Goal: Check status: Check status

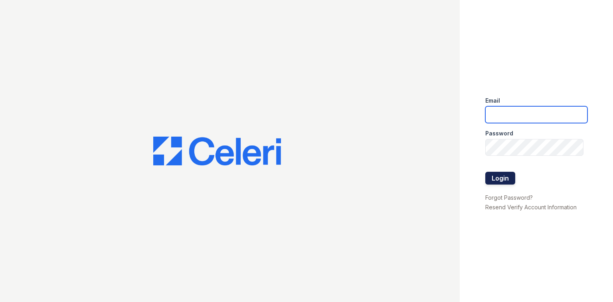
type input "[EMAIL_ADDRESS][DOMAIN_NAME]"
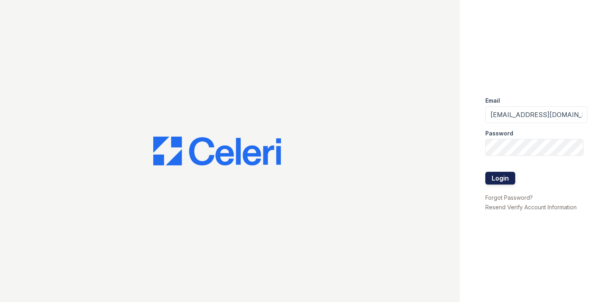
click at [509, 175] on button "Login" at bounding box center [500, 178] width 30 height 13
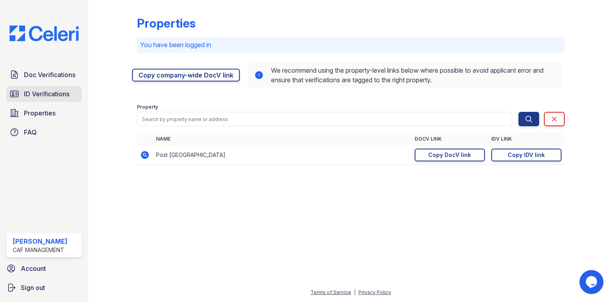
click at [64, 89] on span "ID Verifications" at bounding box center [46, 94] width 45 height 10
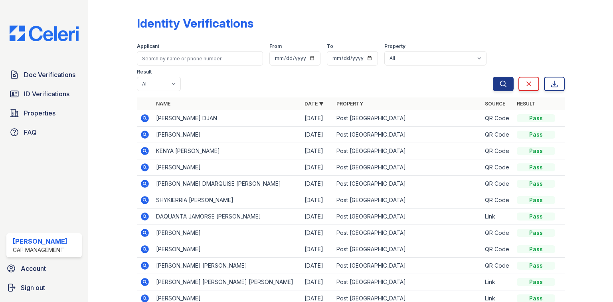
click at [142, 115] on icon at bounding box center [145, 118] width 10 height 10
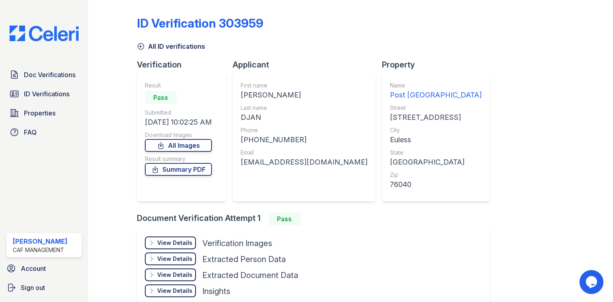
click at [190, 242] on div "View Details" at bounding box center [174, 243] width 35 height 8
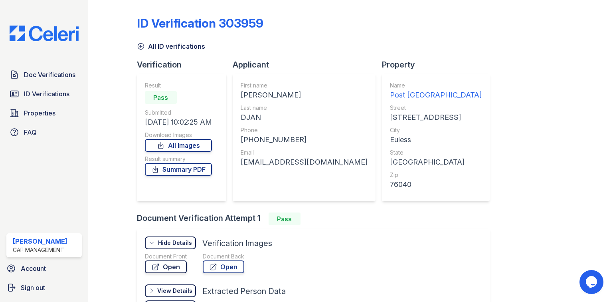
click at [182, 266] on link "Open" at bounding box center [166, 266] width 42 height 13
click at [53, 105] on link "Properties" at bounding box center [43, 113] width 75 height 16
click at [568, 145] on div at bounding box center [583, 177] width 36 height 348
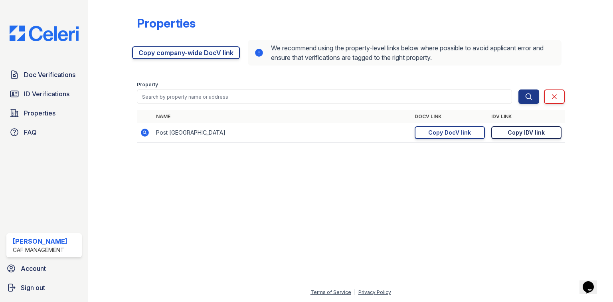
drag, startPoint x: 550, startPoint y: 132, endPoint x: 555, endPoint y: 132, distance: 4.4
click at [550, 132] on link "Copy IDV link Copy link" at bounding box center [526, 132] width 70 height 13
click at [462, 134] on div "Copy DocV link" at bounding box center [449, 132] width 43 height 8
click at [57, 95] on span "ID Verifications" at bounding box center [46, 94] width 45 height 10
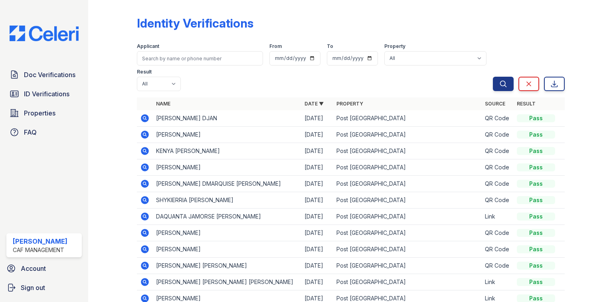
click at [144, 119] on icon at bounding box center [145, 118] width 8 height 8
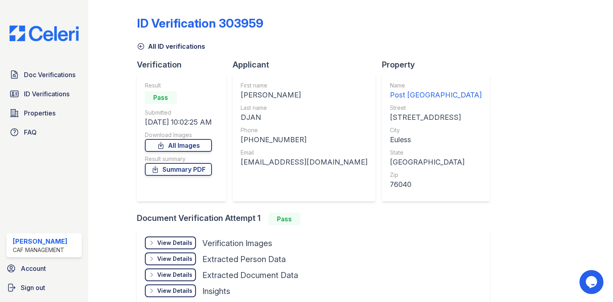
click at [179, 243] on div "View Details" at bounding box center [174, 243] width 35 height 8
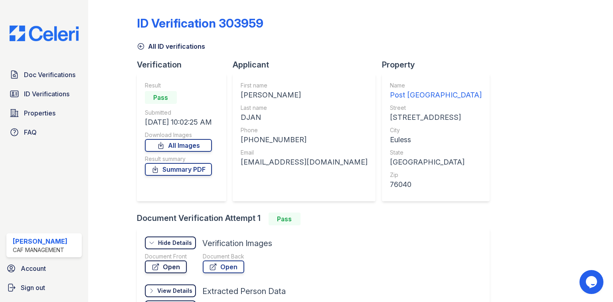
click at [167, 261] on link "Open" at bounding box center [166, 266] width 42 height 13
click at [214, 263] on icon at bounding box center [213, 267] width 8 height 8
click at [180, 170] on link "Summary PDF" at bounding box center [178, 169] width 67 height 13
click at [194, 172] on link "Summary PDF" at bounding box center [178, 169] width 67 height 13
click at [65, 71] on span "Doc Verifications" at bounding box center [49, 75] width 51 height 10
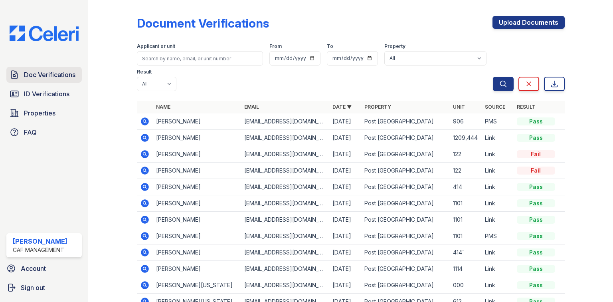
click at [41, 74] on span "Doc Verifications" at bounding box center [49, 75] width 51 height 10
click at [147, 134] on icon at bounding box center [145, 138] width 8 height 8
